Goal: Navigation & Orientation: Find specific page/section

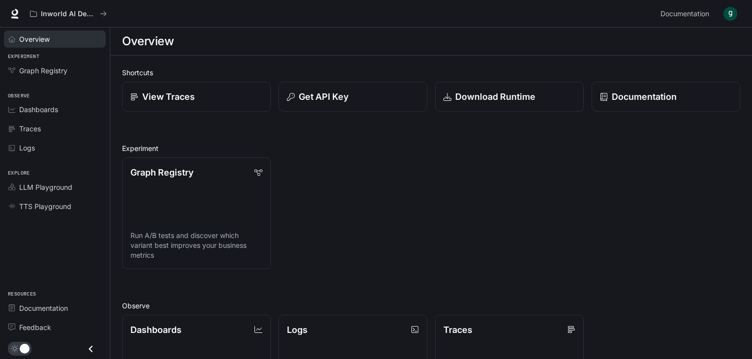
click at [67, 43] on div "Overview" at bounding box center [60, 39] width 82 height 10
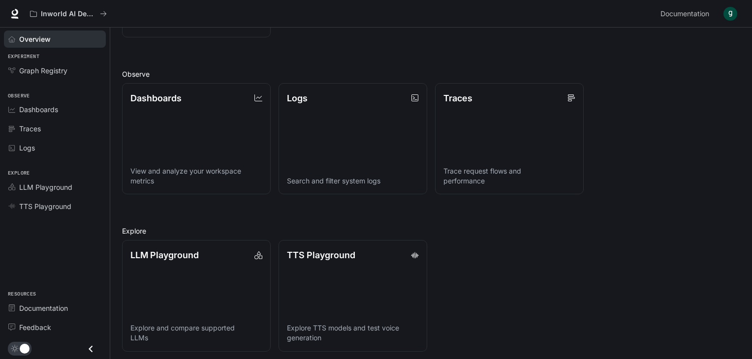
scroll to position [236, 0]
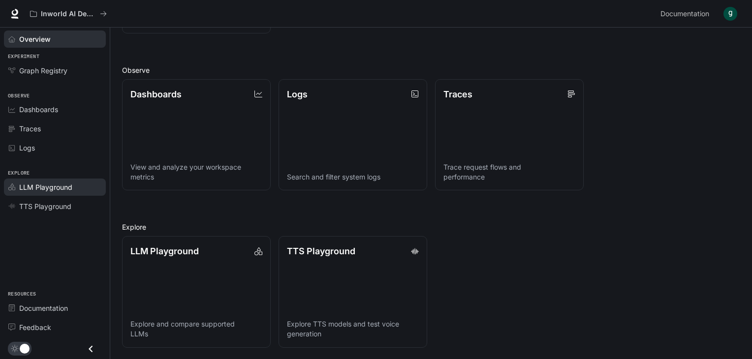
click at [74, 194] on link "LLM Playground" at bounding box center [55, 187] width 102 height 17
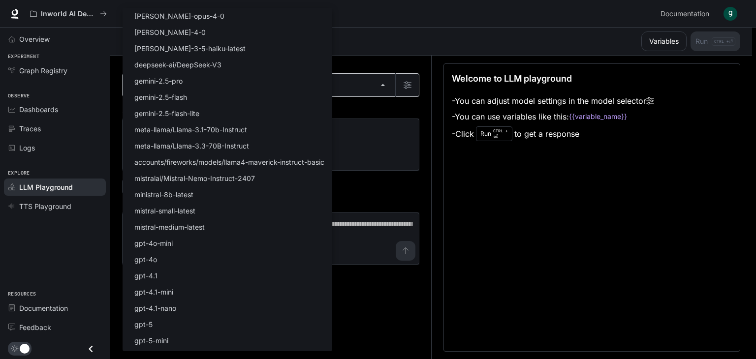
click at [274, 89] on body "Skip to main content Inworld AI Demos Documentation Documentation Portal Overvi…" at bounding box center [378, 180] width 756 height 360
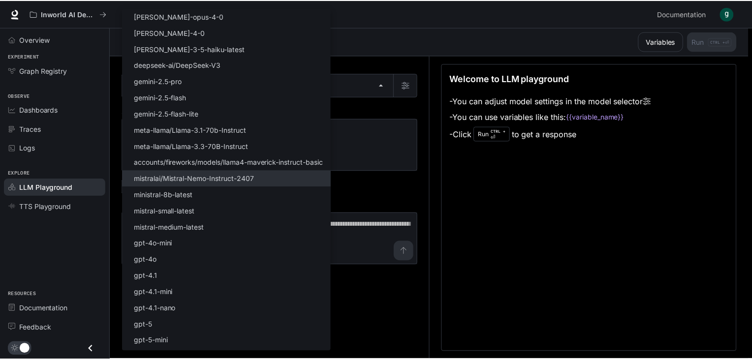
scroll to position [63, 0]
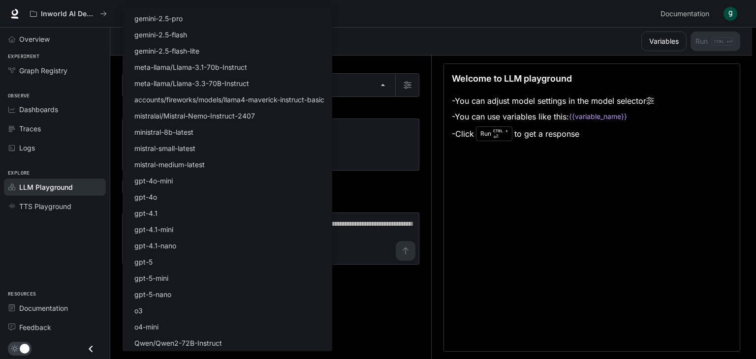
click at [404, 1] on div at bounding box center [378, 179] width 756 height 359
